Goal: Check status: Check status

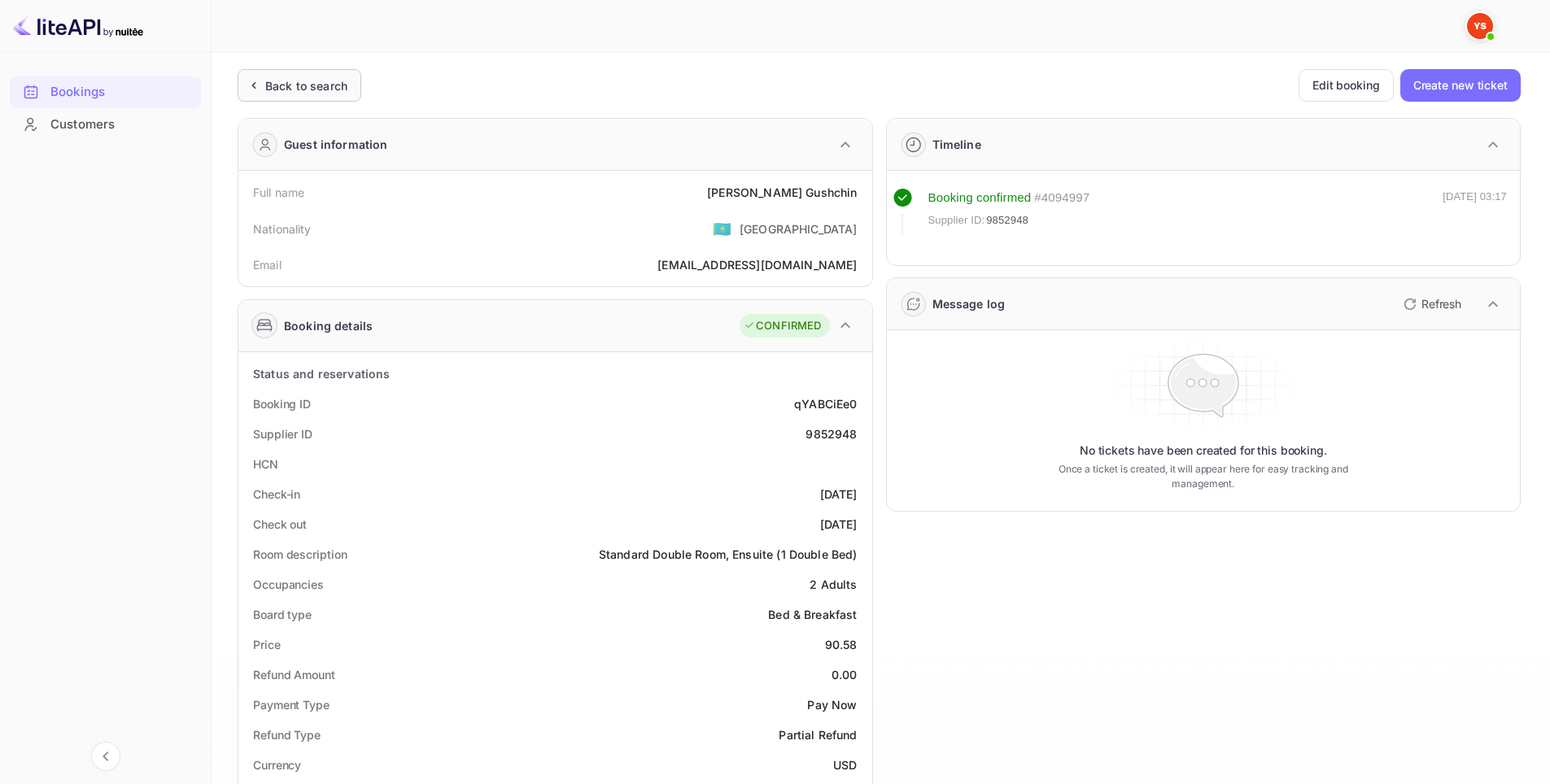
click at [288, 89] on div "Back to search" at bounding box center [306, 85] width 82 height 17
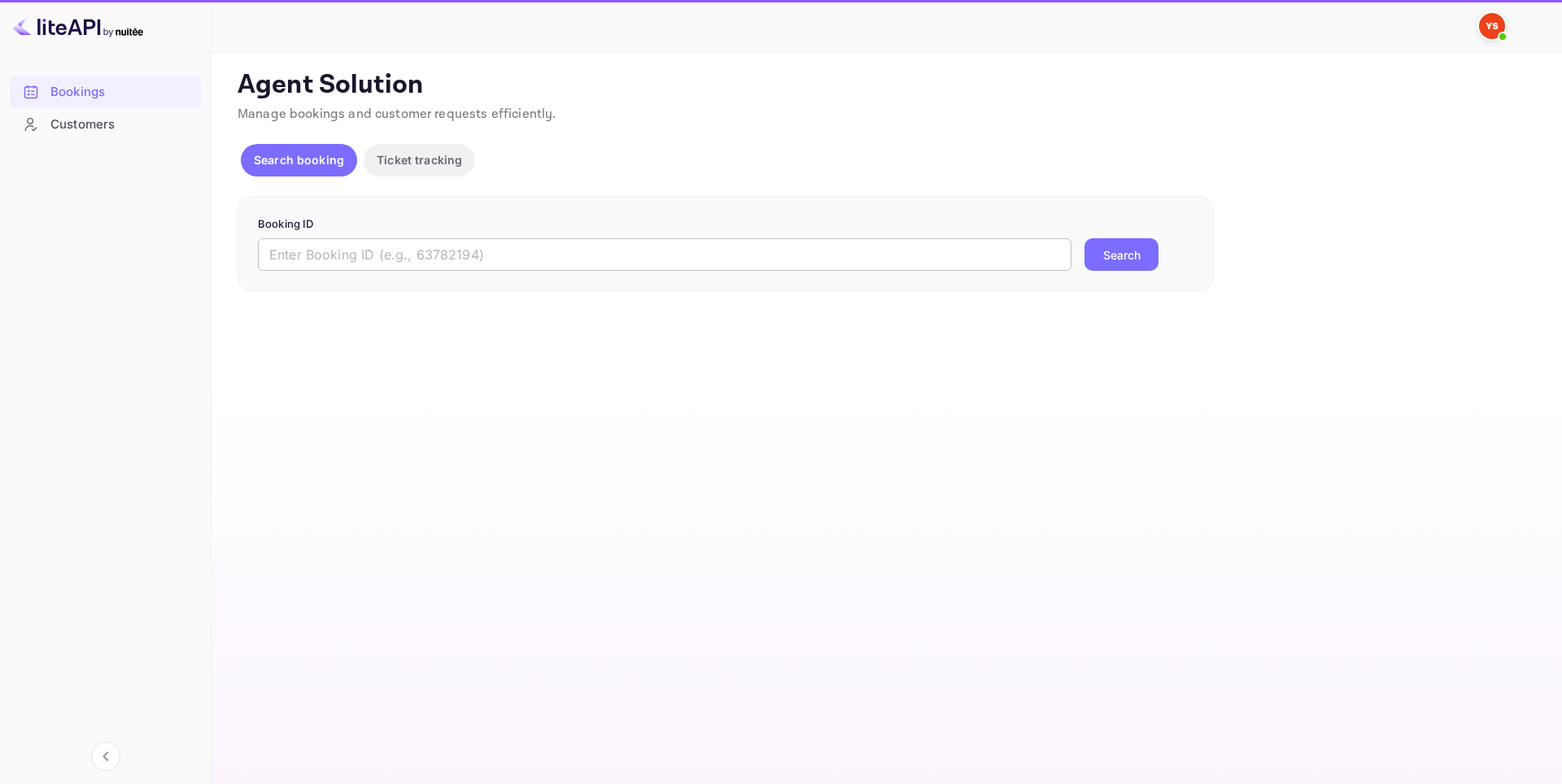
click at [481, 251] on input "text" at bounding box center [665, 255] width 814 height 33
paste input "9437728"
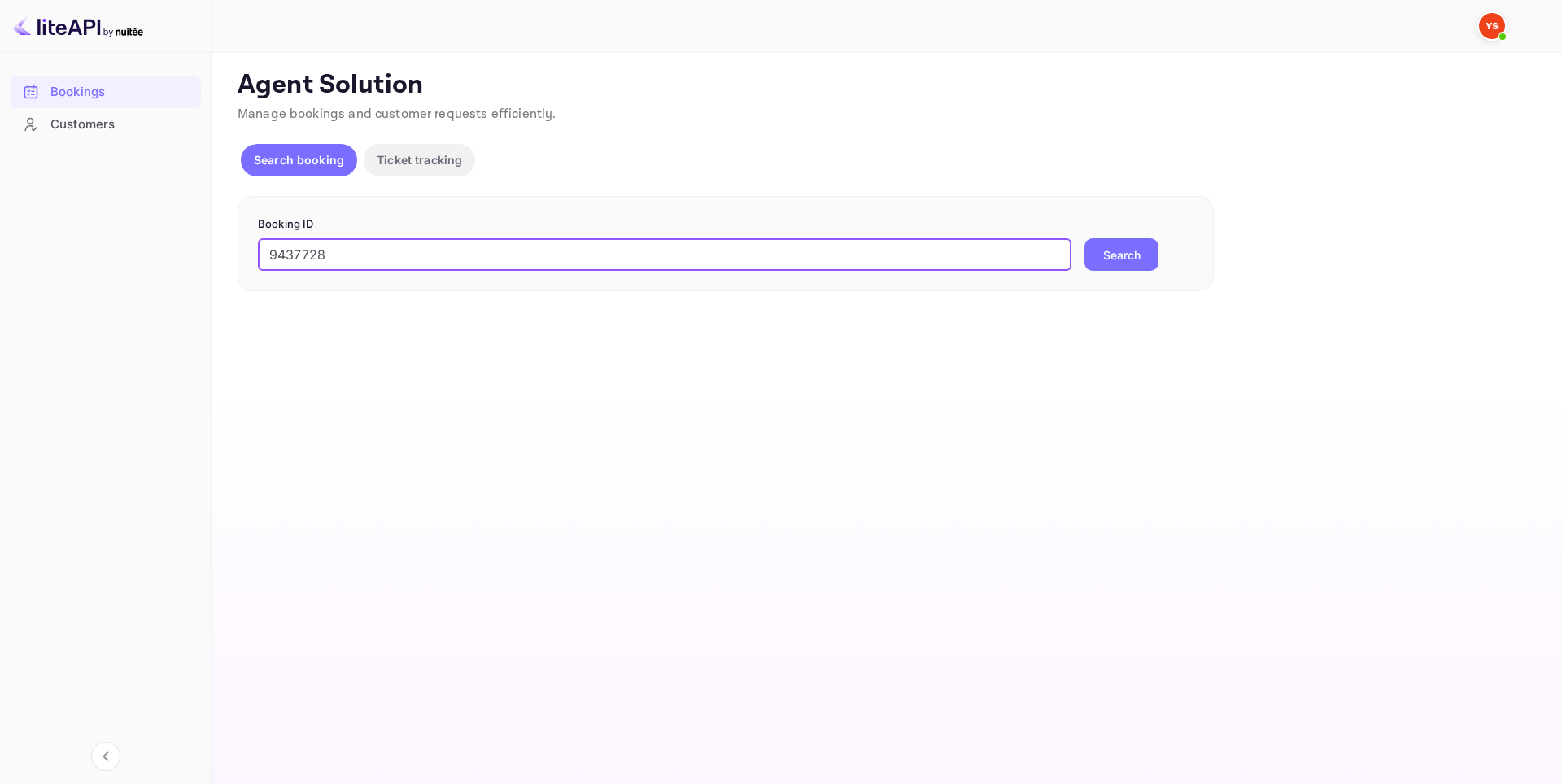
type input "9437728"
click at [1130, 250] on button "Search" at bounding box center [1122, 255] width 74 height 33
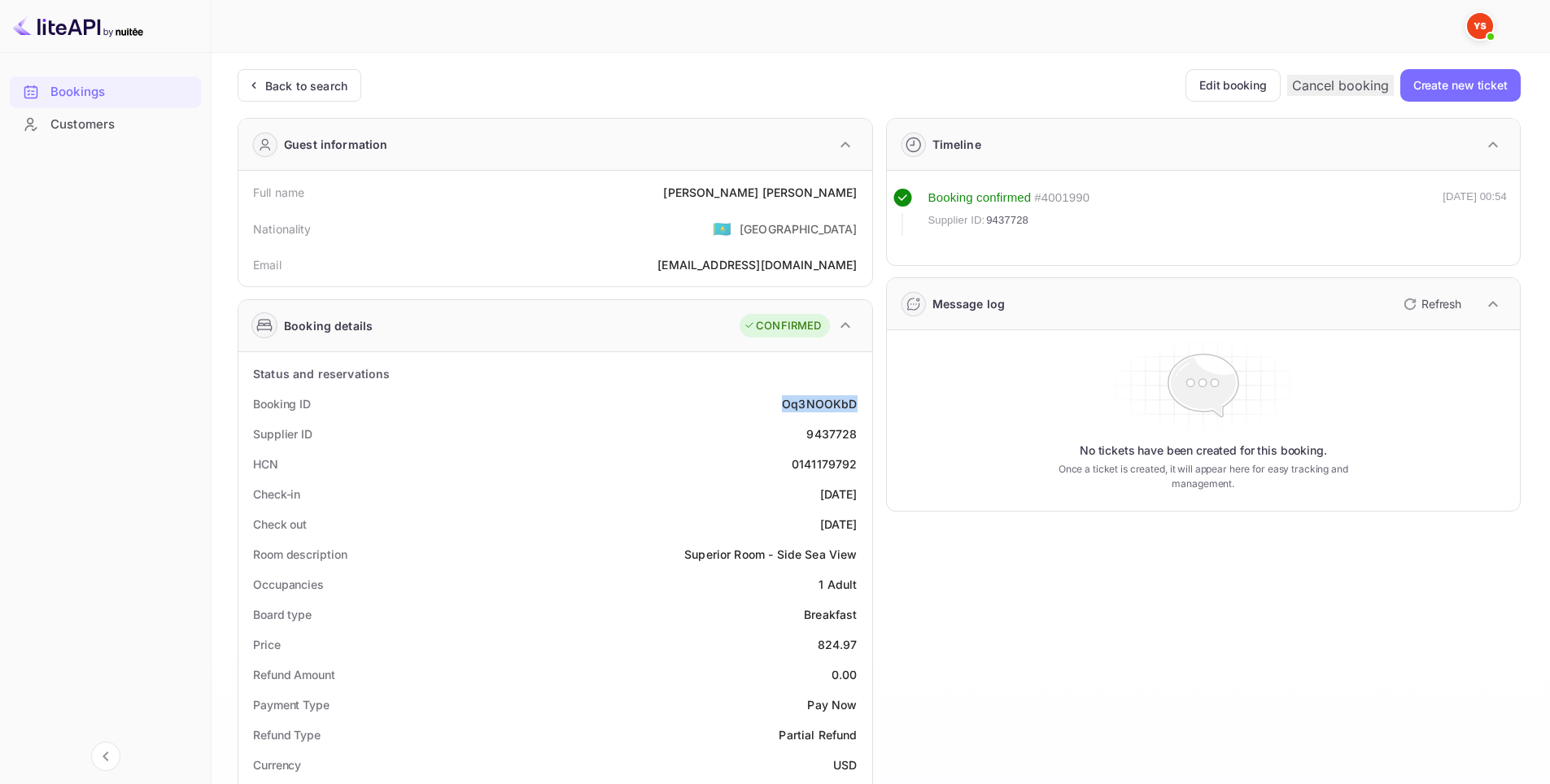
drag, startPoint x: 774, startPoint y: 399, endPoint x: 859, endPoint y: 402, distance: 85.1
click at [859, 402] on div "Booking ID Oq3NOOKbD" at bounding box center [556, 404] width 621 height 30
copy div "Oq3NOOKbD"
drag, startPoint x: 808, startPoint y: 438, endPoint x: 861, endPoint y: 438, distance: 53.0
click at [861, 438] on div "Supplier ID 9437728" at bounding box center [556, 434] width 621 height 30
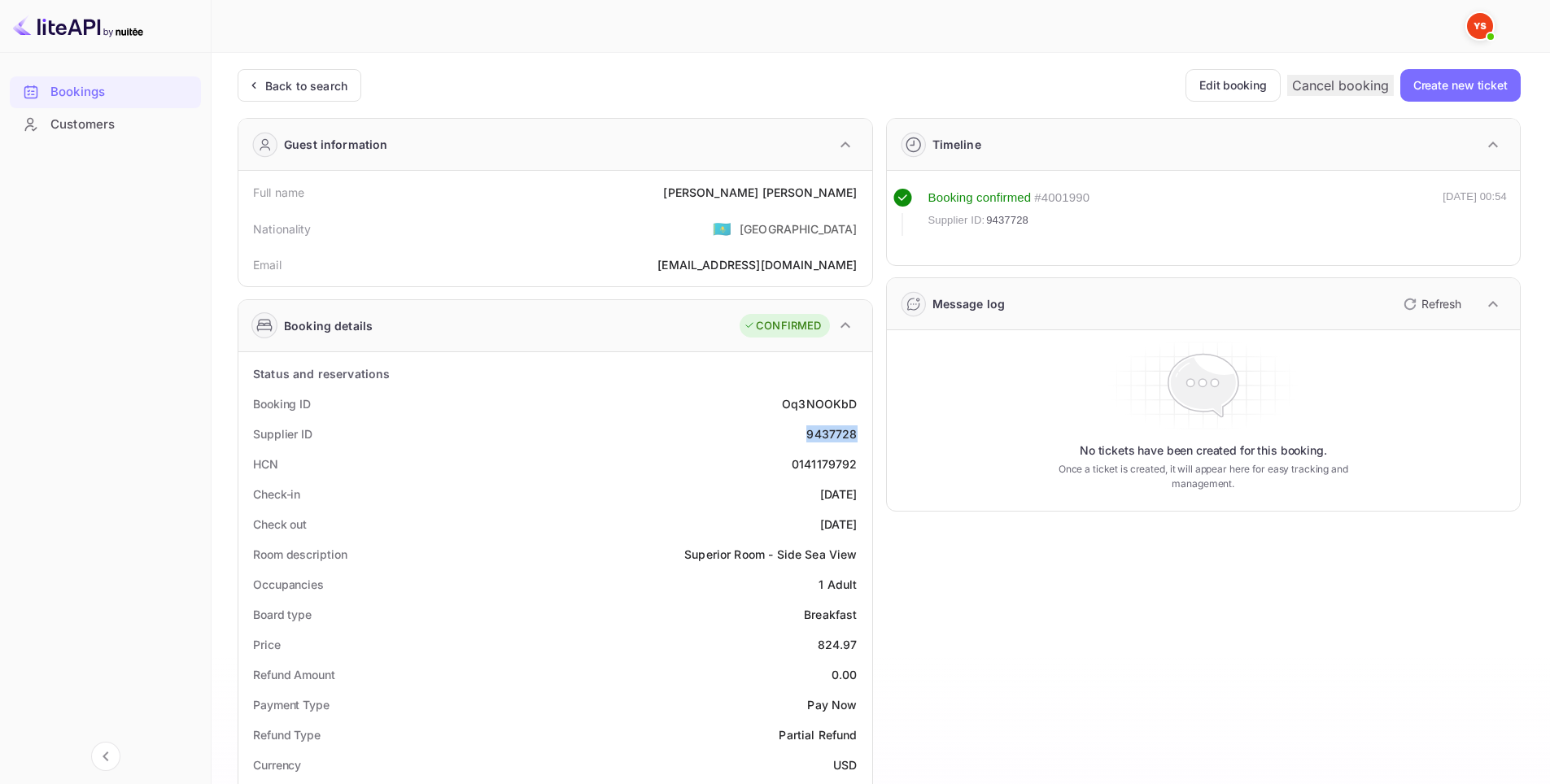
copy div "9437728"
drag, startPoint x: 774, startPoint y: 191, endPoint x: 923, endPoint y: 192, distance: 149.0
click at [858, 196] on div "Full name [PERSON_NAME]" at bounding box center [556, 192] width 621 height 30
copy div "[PERSON_NAME]"
drag, startPoint x: 819, startPoint y: 501, endPoint x: 863, endPoint y: 493, distance: 44.7
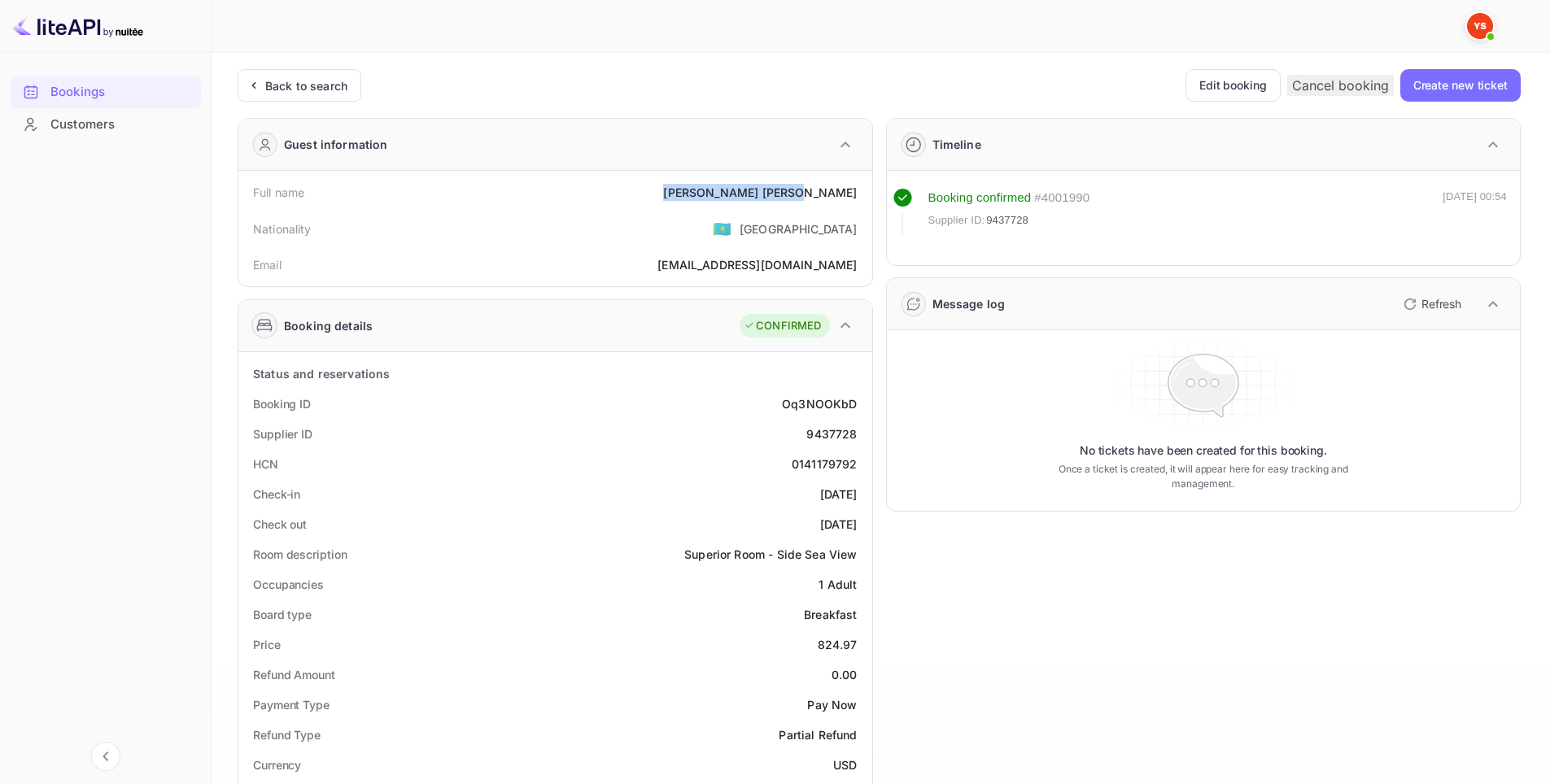
copy div "[DATE]"
drag, startPoint x: 779, startPoint y: 525, endPoint x: 860, endPoint y: 526, distance: 81.0
click at [860, 526] on div "Check out [DATE]" at bounding box center [556, 524] width 621 height 30
copy div "[DATE]"
